Goal: Information Seeking & Learning: Learn about a topic

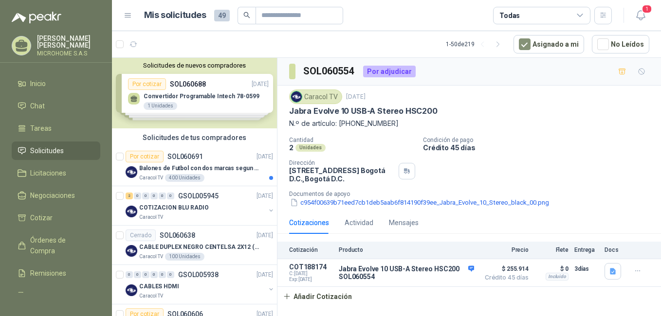
click at [220, 108] on div "Solicitudes de nuevos compradores Por cotizar SOL060688 [DATE] Convertidor Prog…" at bounding box center [194, 93] width 165 height 71
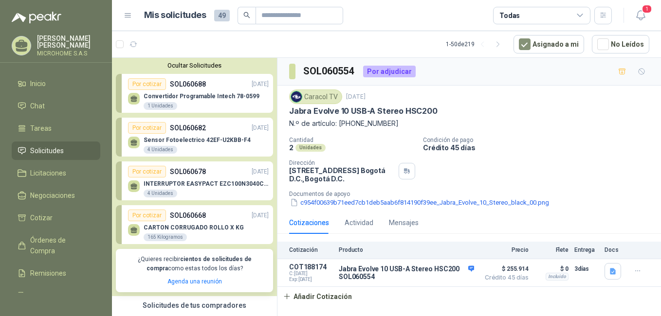
click at [213, 102] on div "Convertidor Programable Intech 78-0599 1 Unidades" at bounding box center [202, 102] width 116 height 18
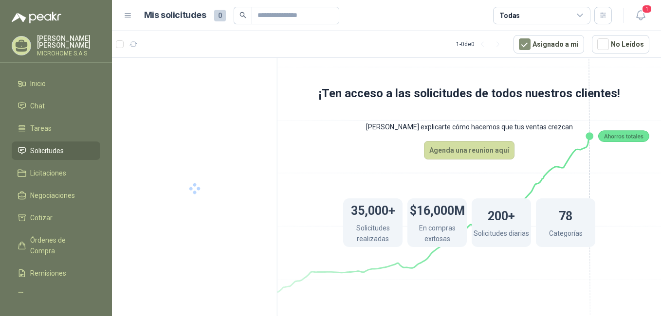
click at [55, 142] on link "Solicitudes" at bounding box center [56, 151] width 89 height 18
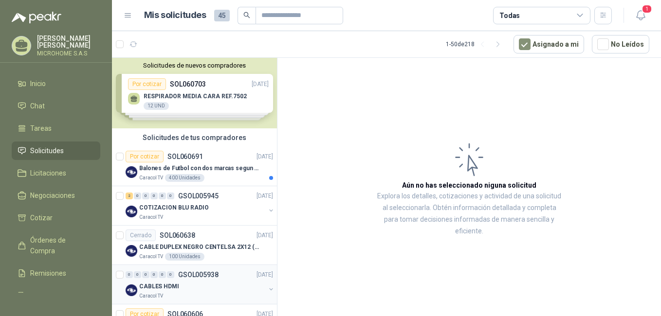
scroll to position [49, 0]
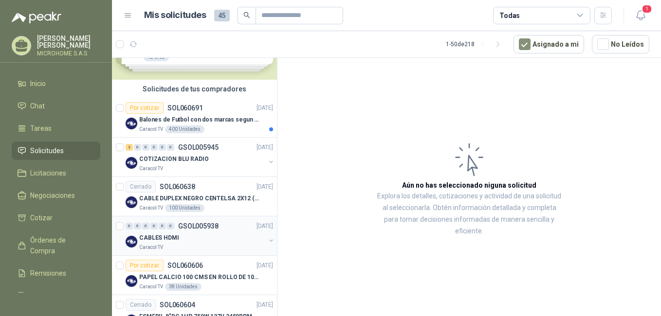
click at [207, 242] on div "CABLES HDMI" at bounding box center [202, 238] width 126 height 12
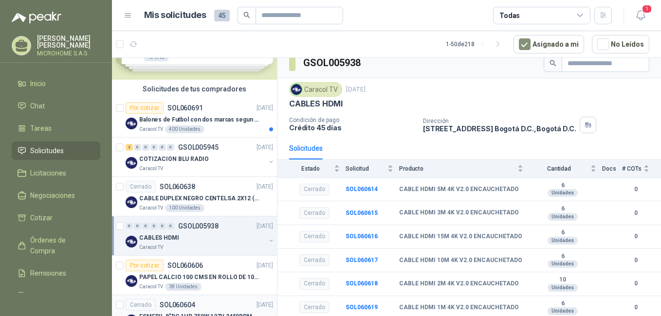
scroll to position [97, 0]
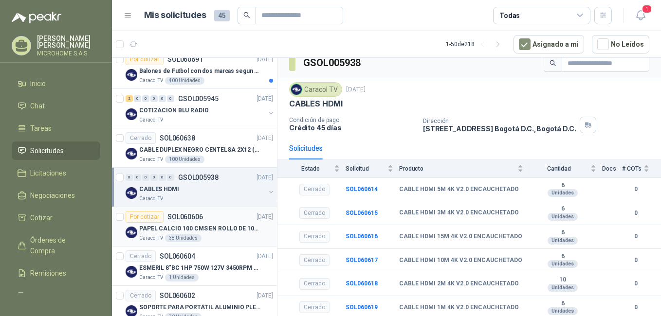
click at [202, 221] on div "Por cotizar SOL060606 09/10/25" at bounding box center [199, 217] width 147 height 12
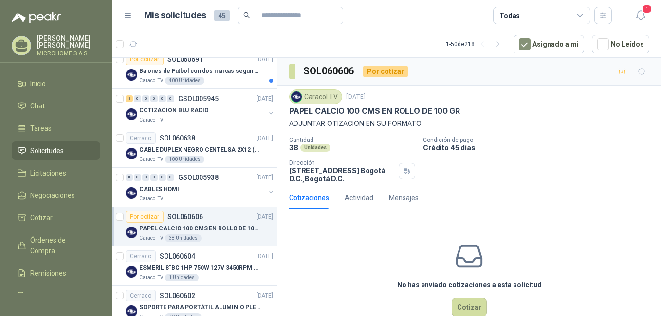
scroll to position [146, 0]
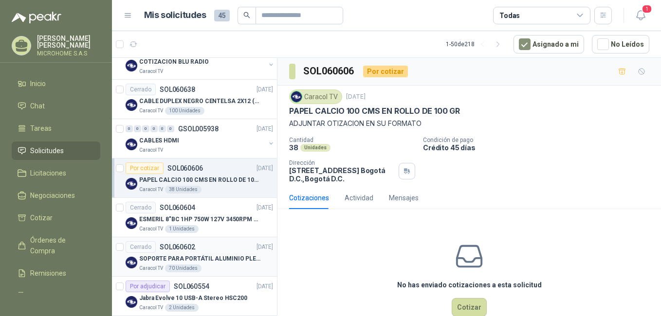
click at [218, 260] on p "SOPORTE PARA PORTÁTIL ALUMINIO PLEGABLE VTA" at bounding box center [199, 258] width 121 height 9
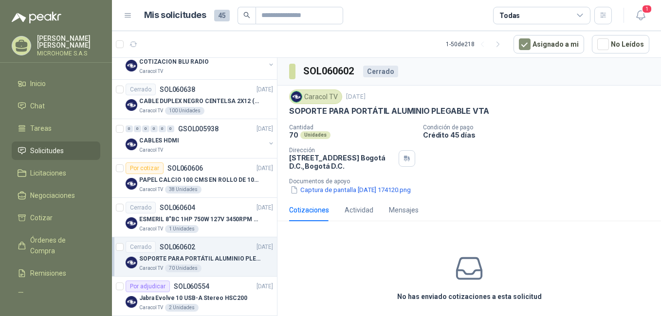
scroll to position [195, 0]
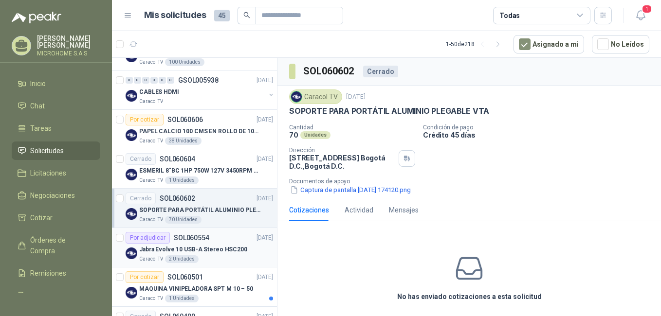
click at [193, 246] on p "Jabra Evolve 10 USB-A Stereo HSC200" at bounding box center [193, 249] width 108 height 9
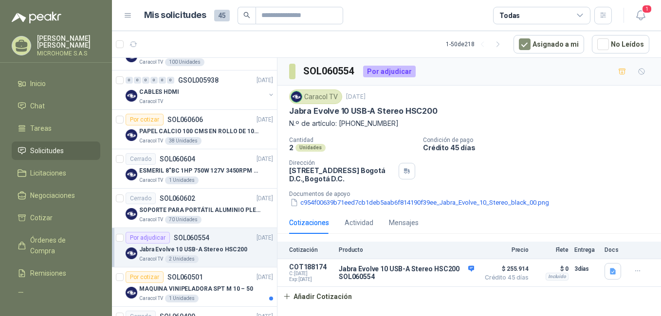
scroll to position [243, 0]
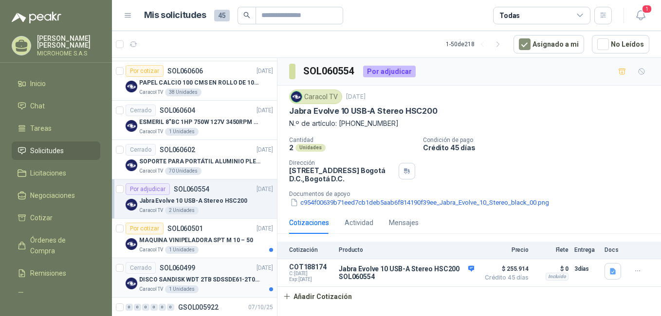
click at [197, 277] on p "DISCO SANDISK WDT 2TB SDSSDE61-2T00-G25" at bounding box center [199, 279] width 121 height 9
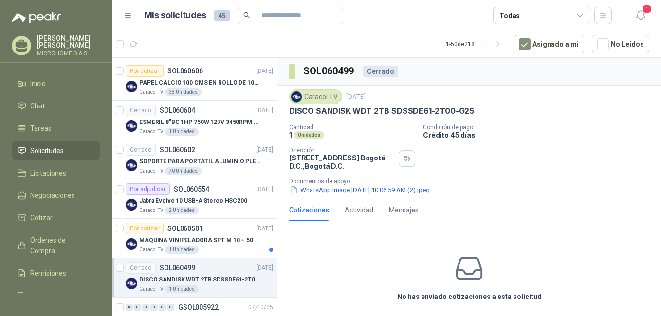
scroll to position [292, 0]
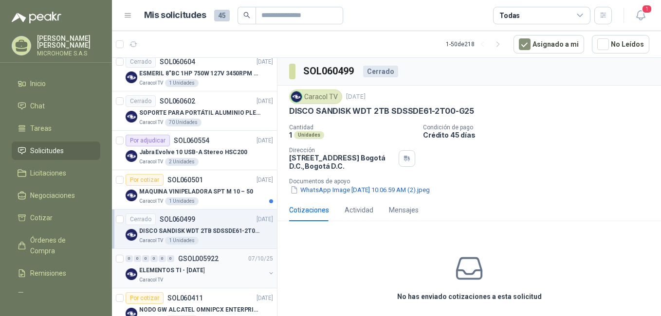
click at [201, 269] on p "ELEMENTOS TI - [DATE]" at bounding box center [171, 270] width 65 height 9
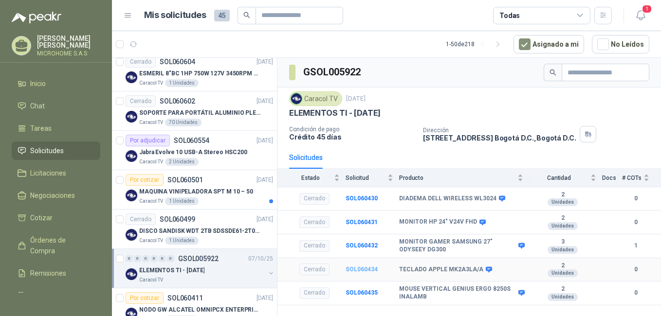
click at [364, 269] on b "SOL060434" at bounding box center [361, 269] width 32 height 7
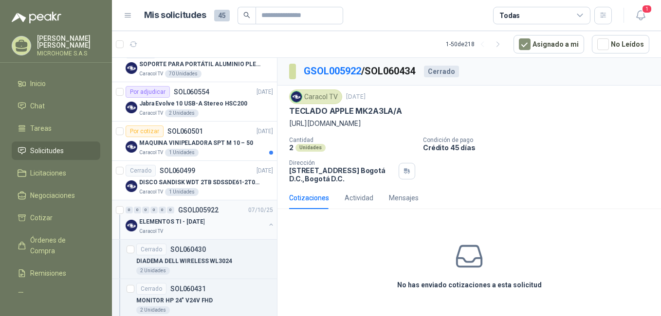
scroll to position [389, 0]
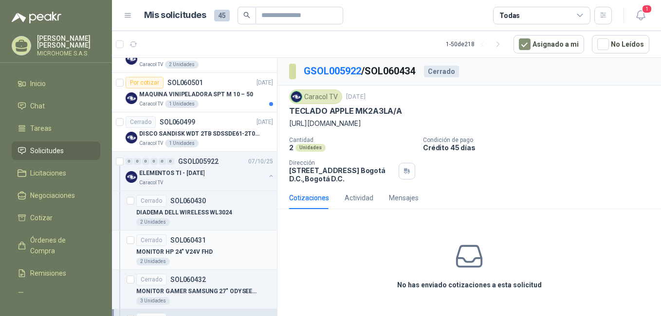
click at [223, 243] on div "Cerrado SOL060431" at bounding box center [204, 241] width 137 height 12
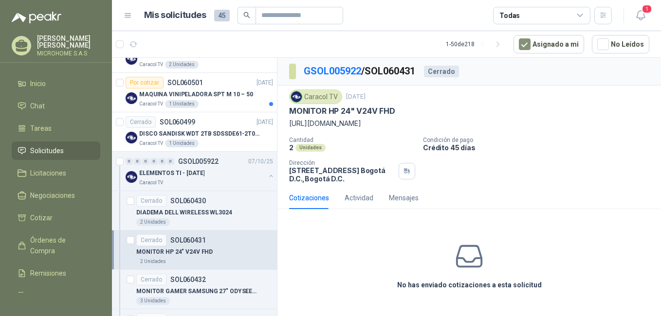
scroll to position [438, 0]
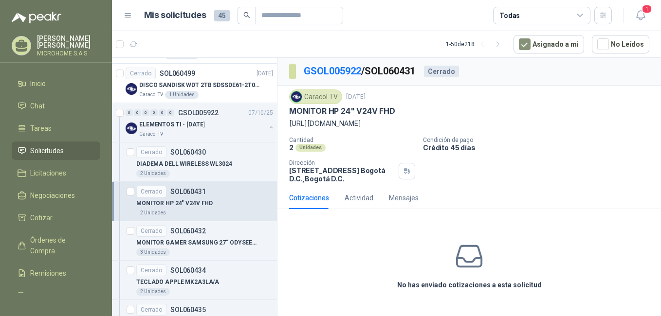
click at [223, 243] on p "MONITOR GAMER SAMSUNG 27" ODYSEEY DG300" at bounding box center [196, 242] width 121 height 9
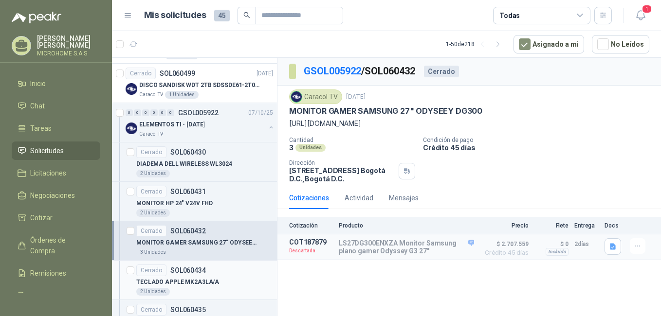
click at [221, 271] on div "Cerrado SOL060434" at bounding box center [204, 271] width 137 height 12
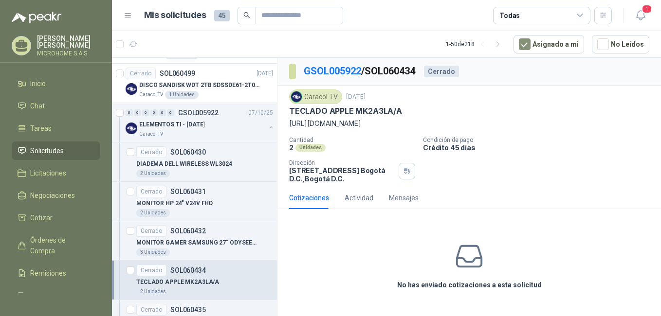
scroll to position [487, 0]
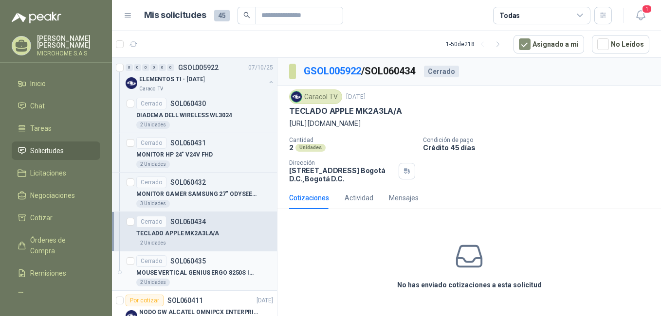
click at [222, 268] on div "MOUSE VERTICAL GENIUS ERGO 8250S INALAMB" at bounding box center [204, 273] width 137 height 12
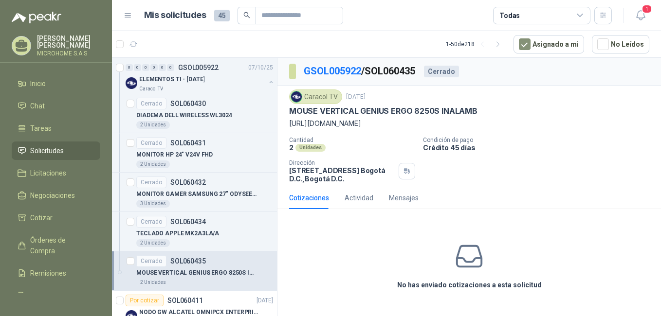
scroll to position [535, 0]
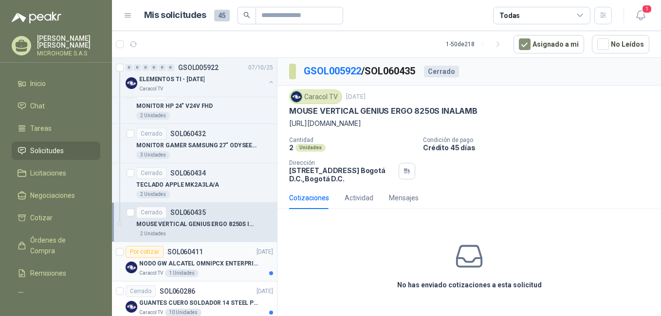
click at [224, 260] on p "NODO GW ALCATEL OMNIPCX ENTERPRISE SIP" at bounding box center [199, 263] width 121 height 9
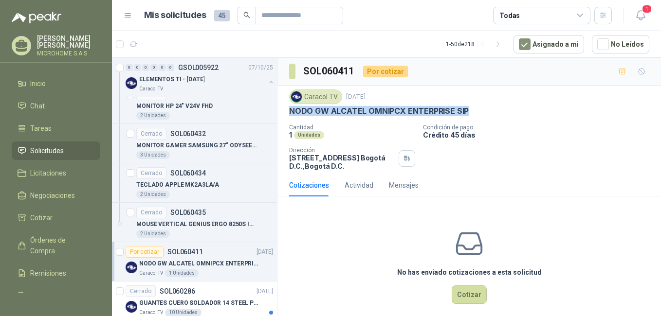
drag, startPoint x: 292, startPoint y: 112, endPoint x: 474, endPoint y: 111, distance: 182.4
click at [474, 111] on div "NODO GW ALCATEL OMNIPCX ENTERPRISE SIP" at bounding box center [469, 111] width 360 height 10
copy p "NODO GW ALCATEL OMNIPCX ENTERPRISE SIP"
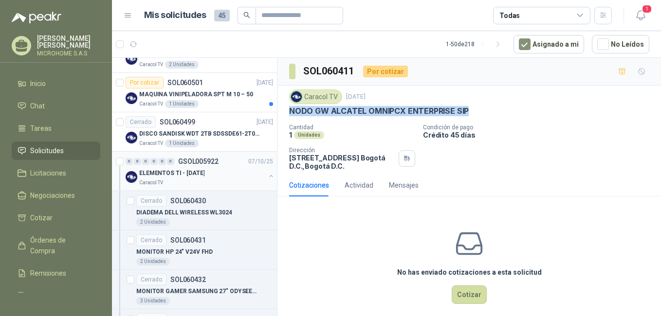
scroll to position [243, 0]
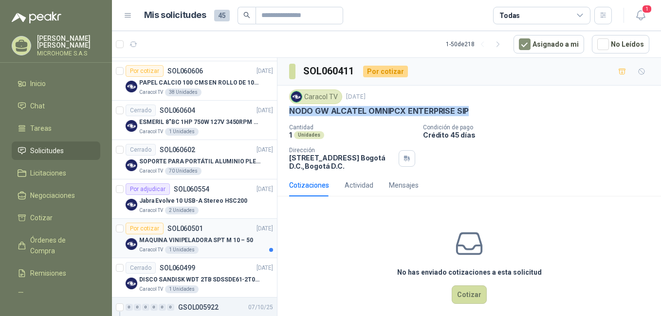
click at [218, 243] on p "MAQUINA VINIPELADORA SPT M 10 – 50" at bounding box center [196, 240] width 114 height 9
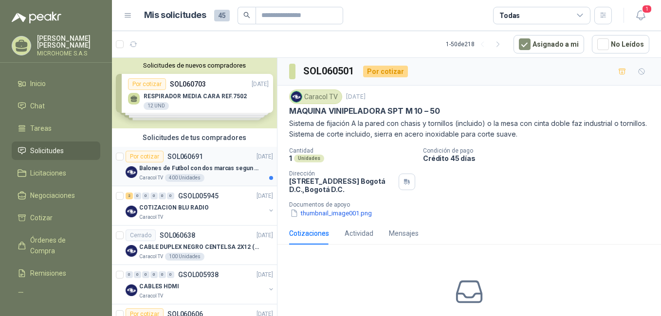
click at [237, 173] on div "Balones de Futbol con dos marcas segun adjunto. Adjuntar cotizacion en su forma…" at bounding box center [206, 168] width 134 height 12
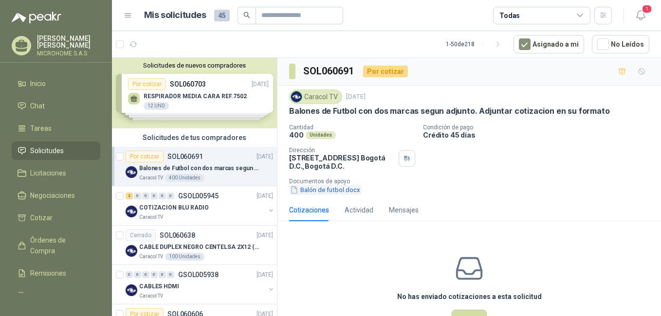
click at [327, 190] on button "Balón de futbol.docx" at bounding box center [325, 190] width 72 height 10
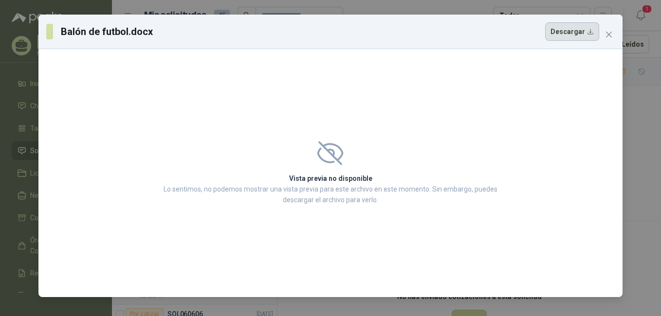
click at [588, 30] on button "Descargar" at bounding box center [572, 31] width 54 height 18
click at [497, 162] on span at bounding box center [331, 153] width 340 height 24
click at [612, 37] on icon "close" at bounding box center [609, 35] width 6 height 6
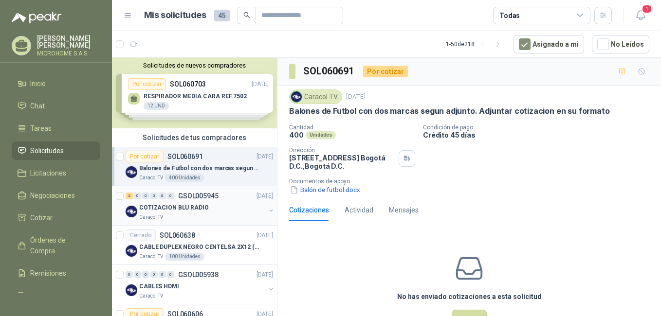
click at [220, 217] on div "Caracol TV" at bounding box center [202, 218] width 126 height 8
